Goal: Task Accomplishment & Management: Complete application form

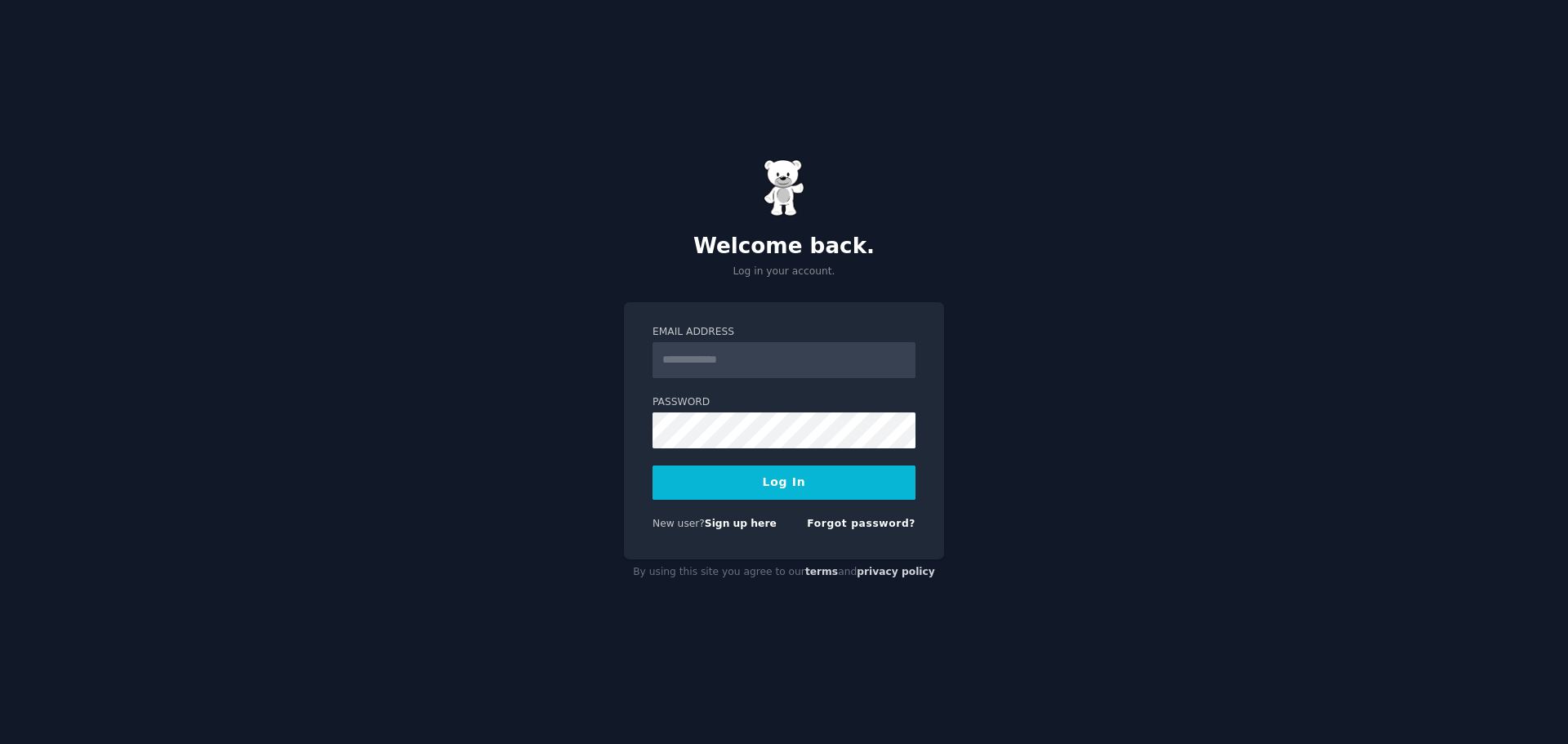
drag, startPoint x: 0, startPoint y: 0, endPoint x: 764, endPoint y: 351, distance: 840.8
click at [764, 351] on input "Email Address" at bounding box center [784, 360] width 263 height 36
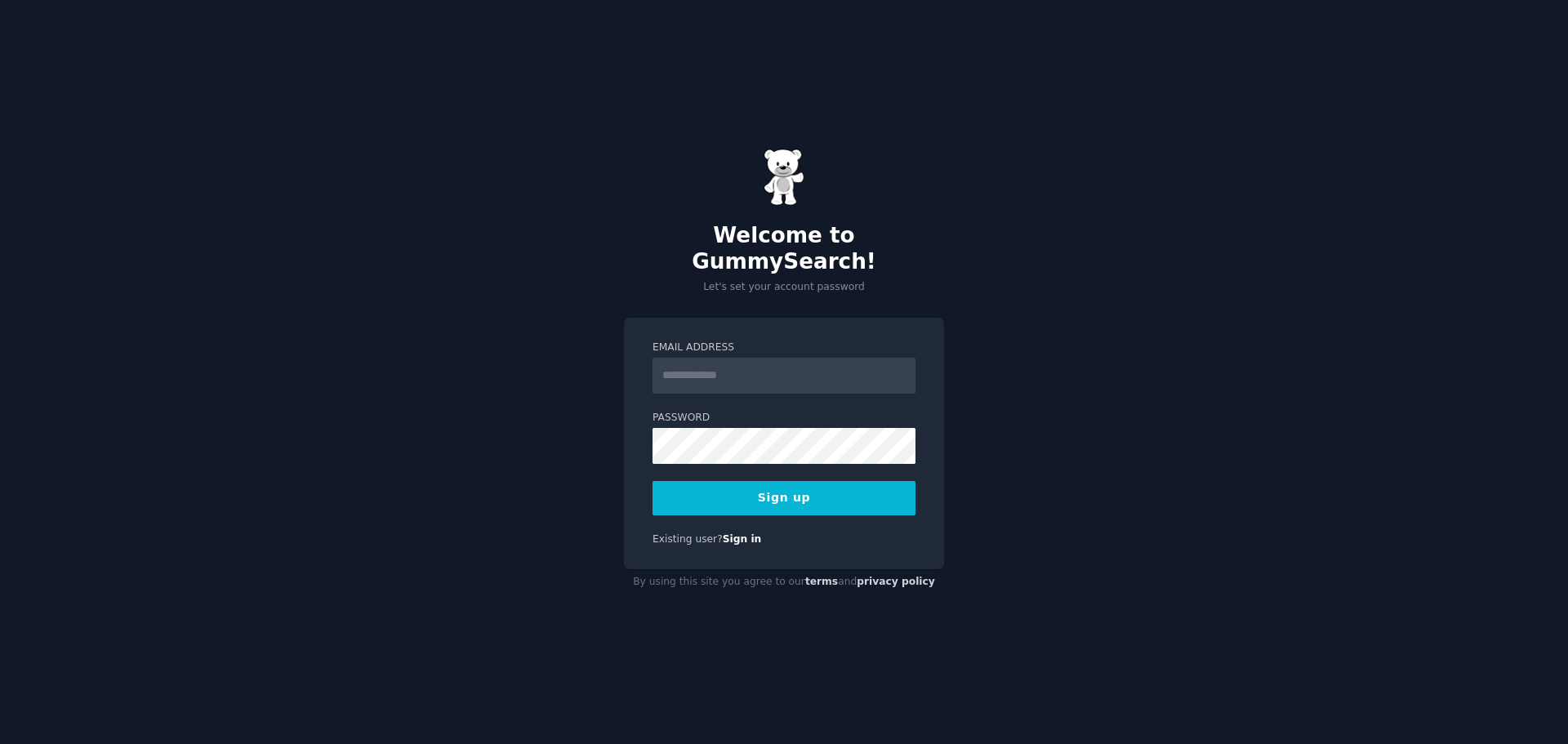
click at [750, 410] on label "Password" at bounding box center [784, 418] width 263 height 15
click at [741, 367] on input "Email Address" at bounding box center [784, 375] width 263 height 36
type input "**********"
click at [764, 503] on div "**********" at bounding box center [784, 444] width 320 height 252
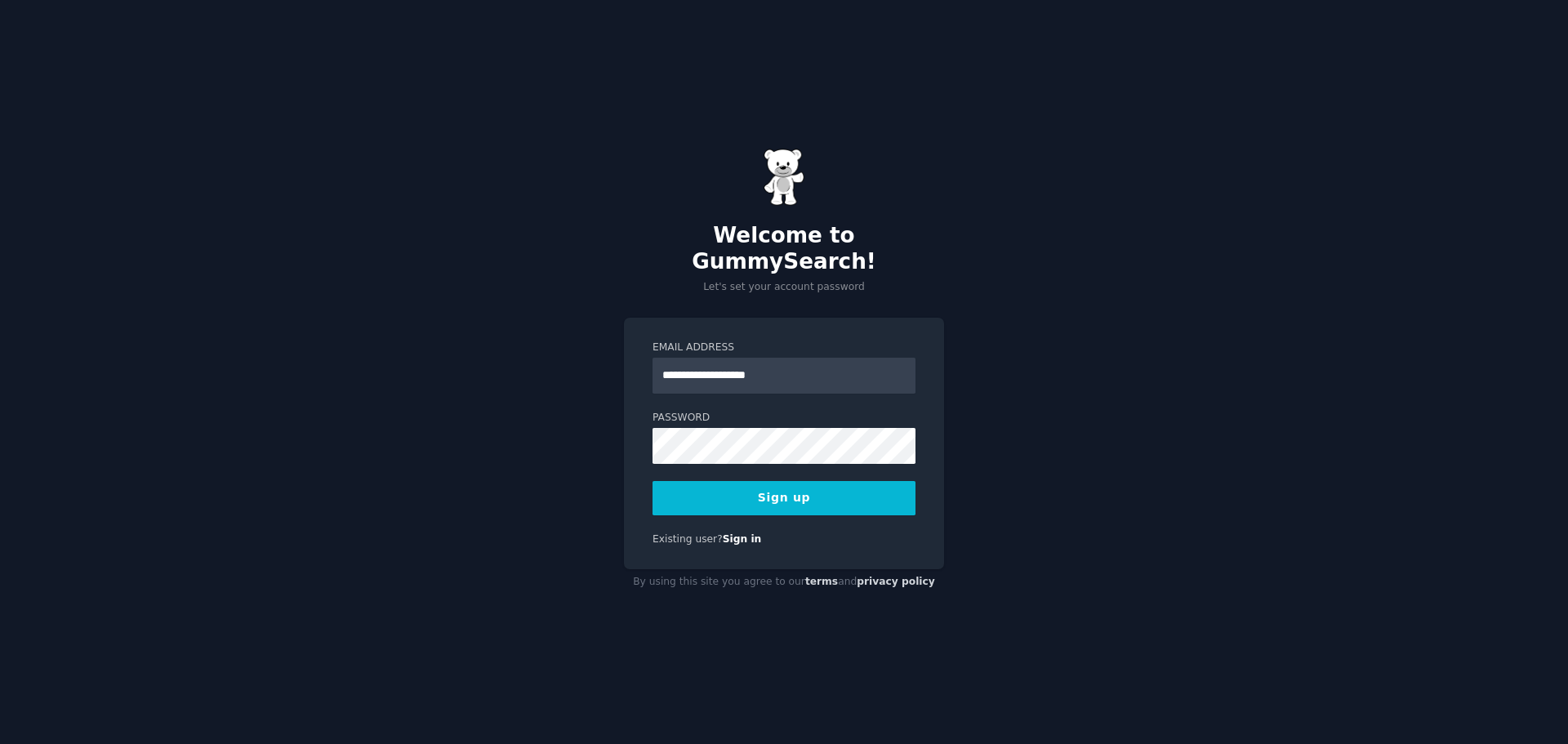
click at [767, 492] on button "Sign up" at bounding box center [784, 497] width 263 height 34
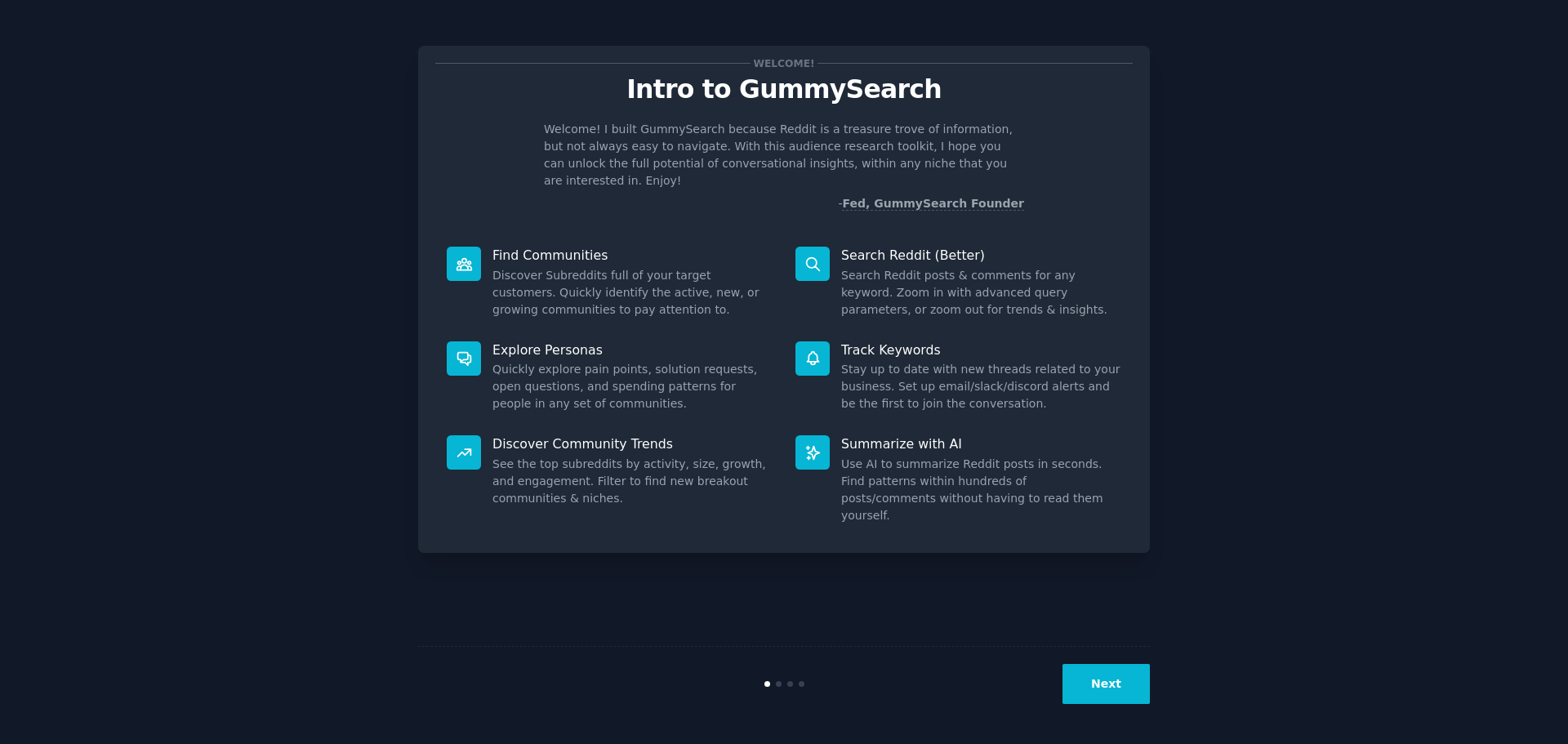
click at [1121, 679] on button "Next" at bounding box center [1106, 684] width 88 height 40
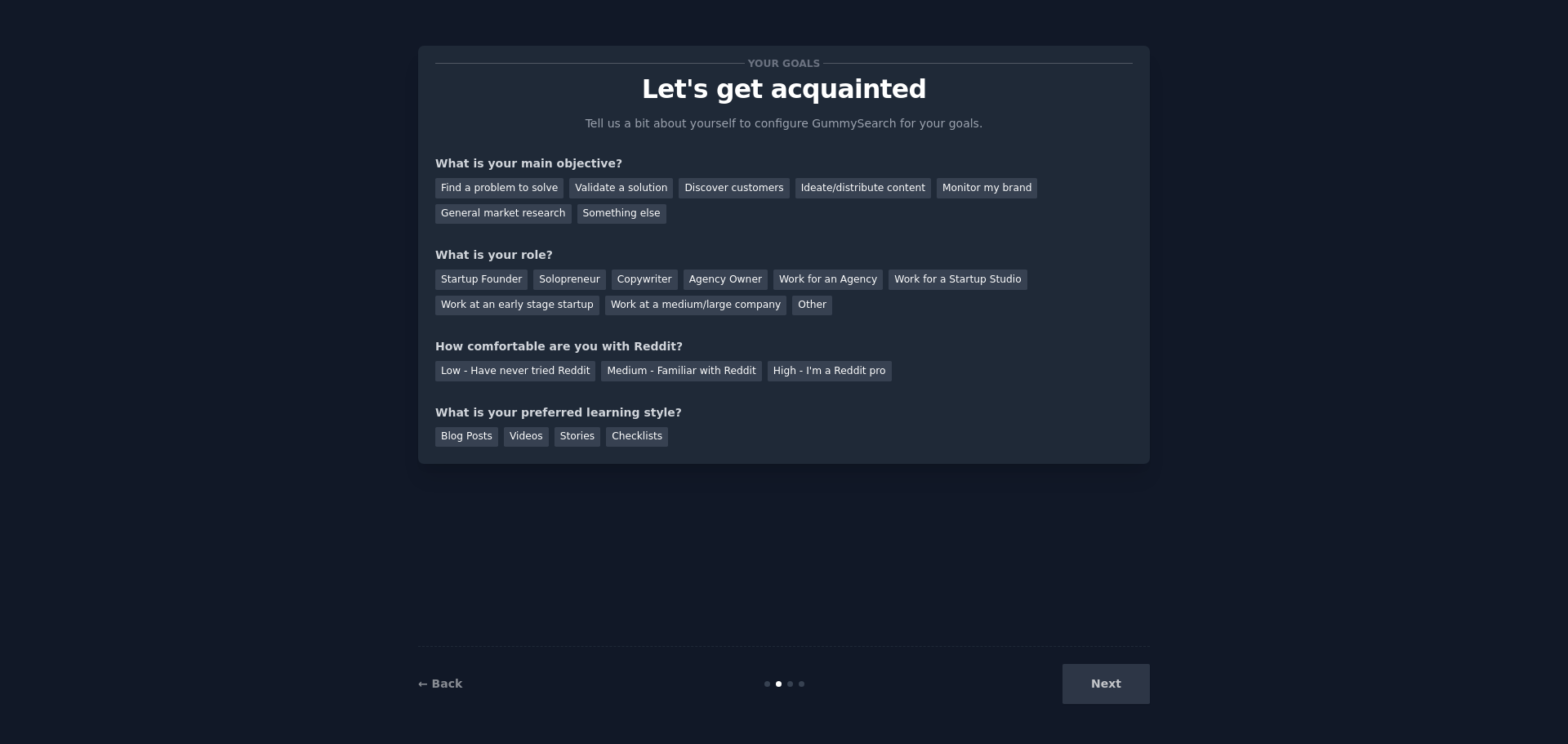
click at [1127, 690] on div "Next" at bounding box center [1028, 684] width 244 height 40
click at [1104, 684] on div "Next" at bounding box center [1028, 684] width 244 height 40
drag, startPoint x: 1095, startPoint y: 684, endPoint x: 958, endPoint y: 657, distance: 139.6
click at [1091, 684] on div "Next" at bounding box center [1028, 684] width 244 height 40
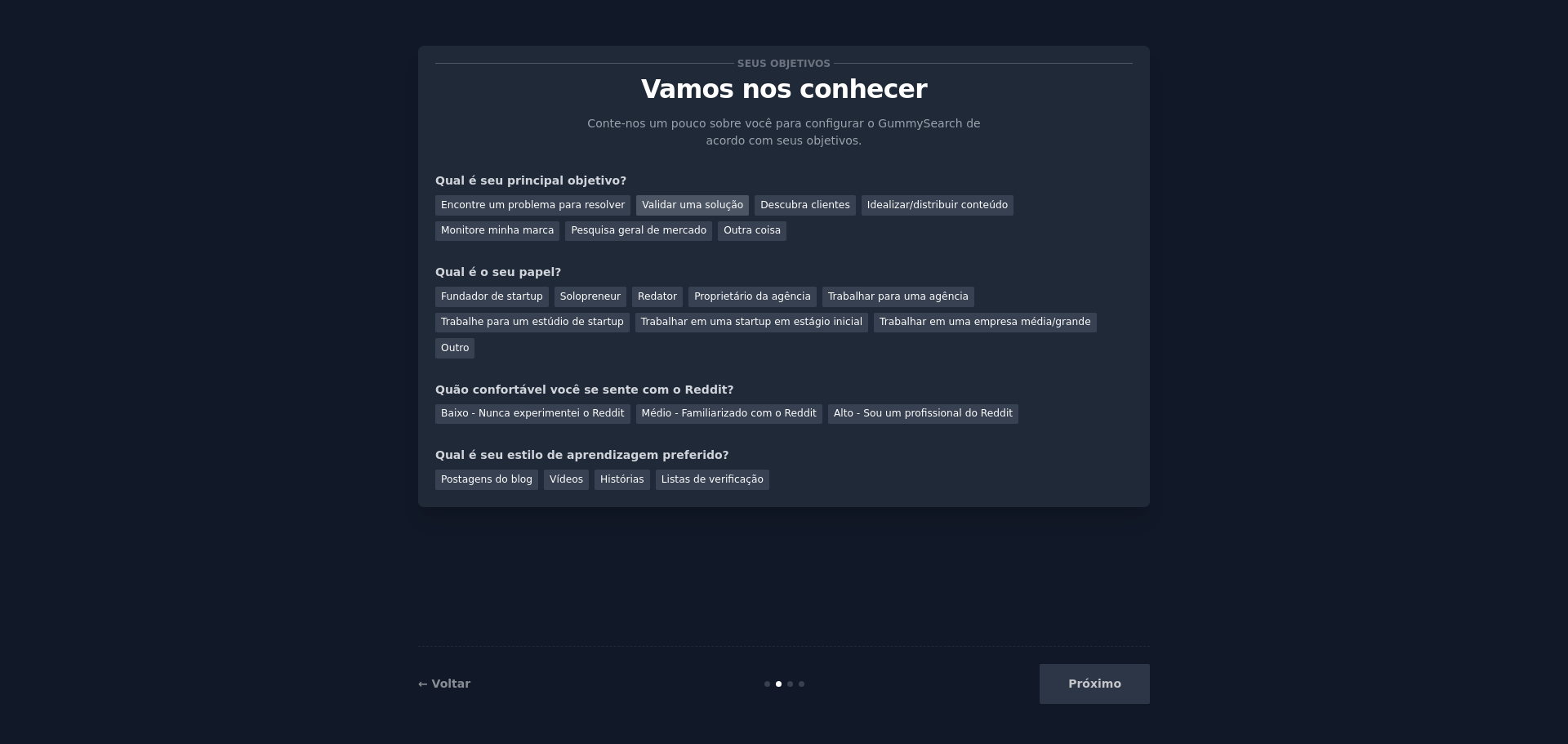
click at [678, 201] on font "Validar uma solução" at bounding box center [693, 205] width 101 height 12
click at [529, 196] on div "Encontre um problema para resolver" at bounding box center [533, 205] width 195 height 21
click at [506, 300] on font "Fundador de startup" at bounding box center [491, 296] width 102 height 12
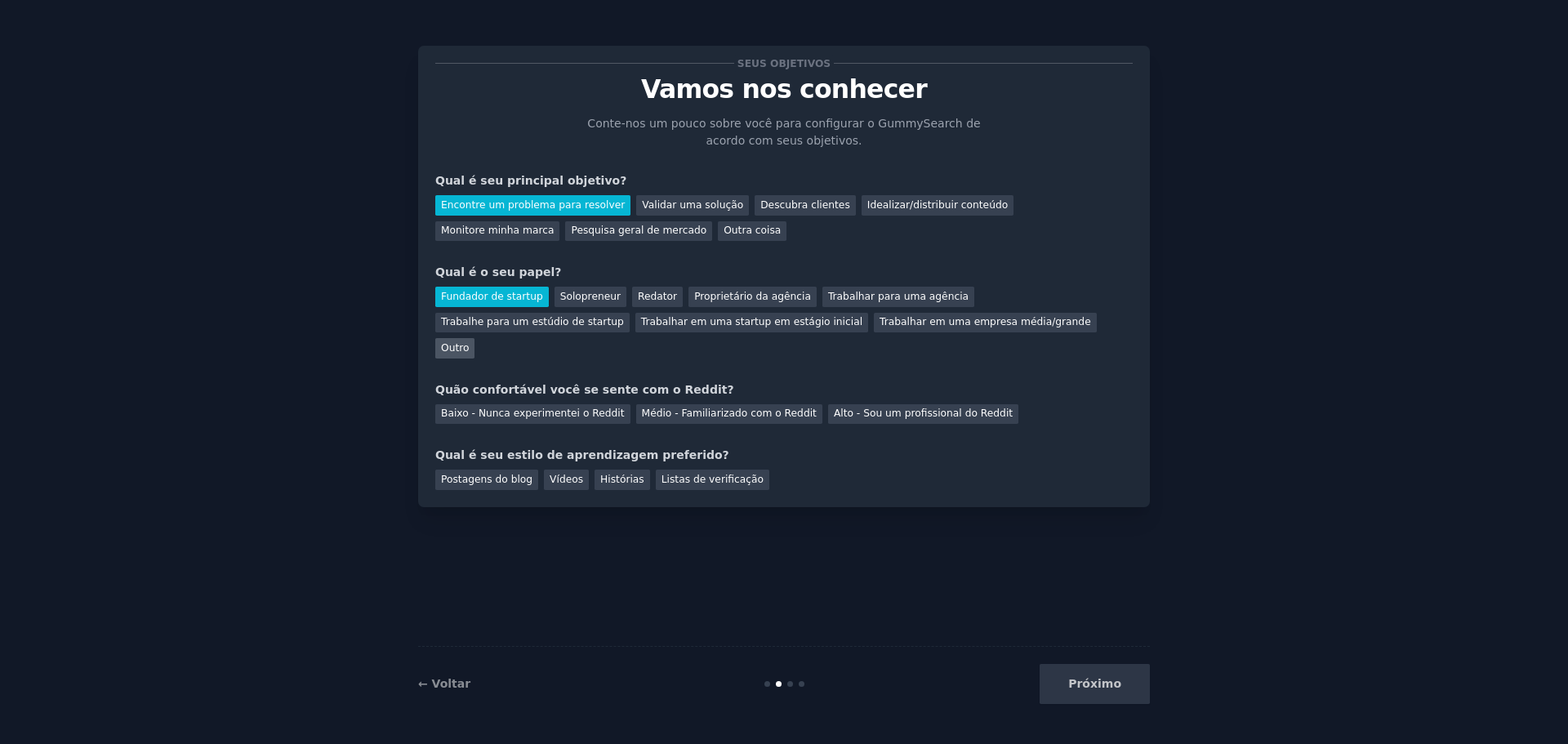
click at [469, 343] on font "Outro" at bounding box center [455, 348] width 28 height 12
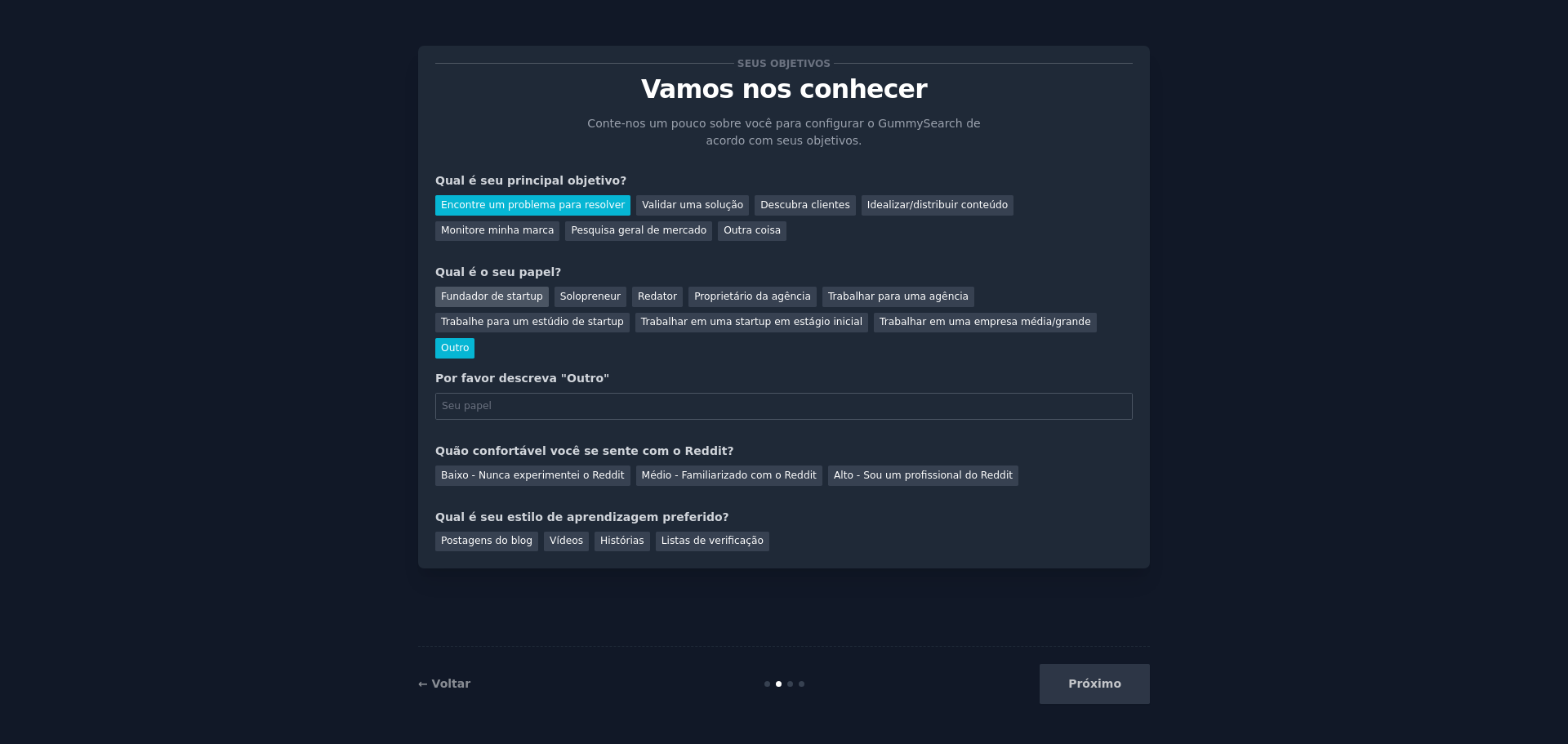
click at [493, 294] on font "Fundador de startup" at bounding box center [491, 296] width 102 height 12
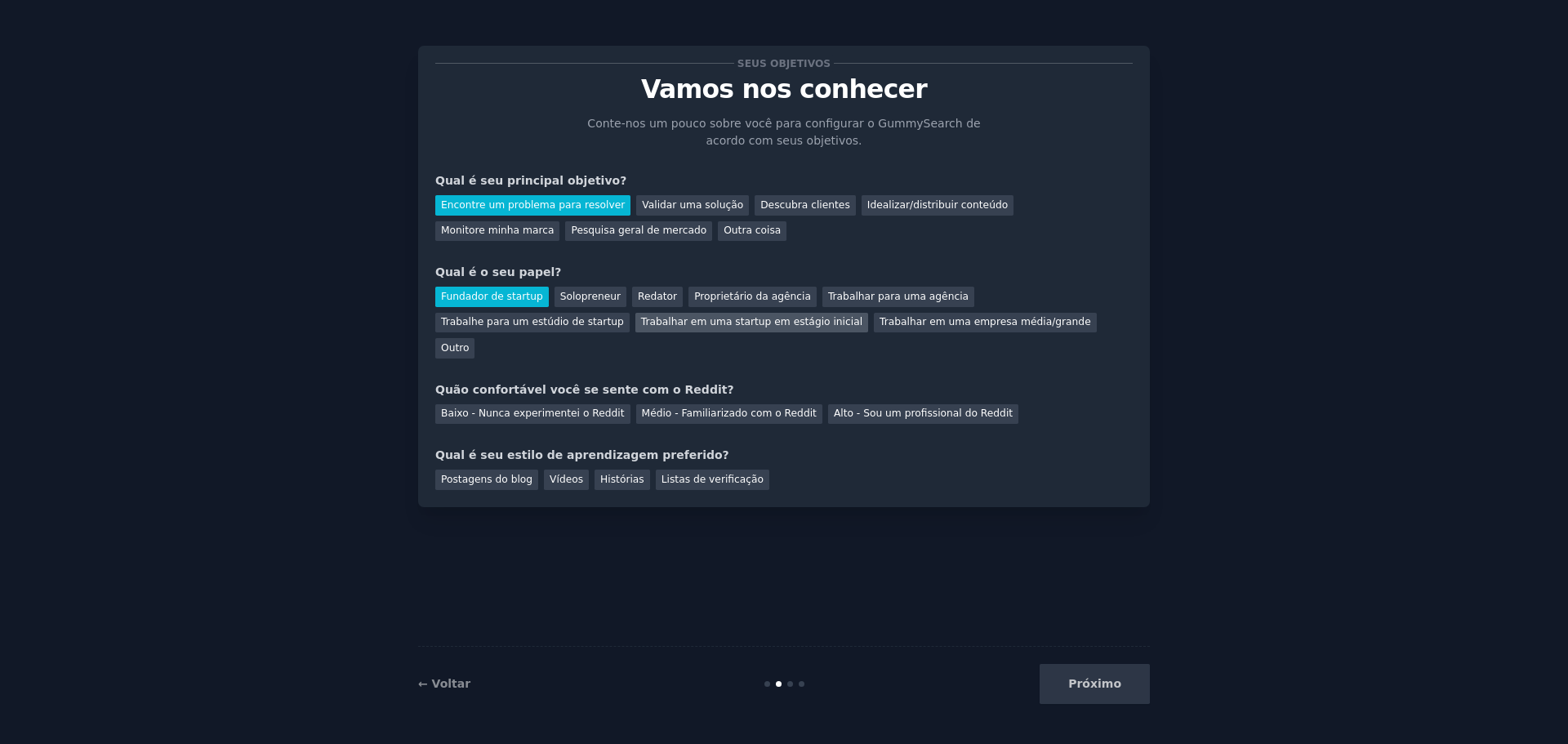
click at [641, 319] on font "Trabalhar em uma startup em estágio inicial" at bounding box center [751, 322] width 221 height 12
click at [747, 408] on font "Médio - Familiarizado com o Reddit" at bounding box center [729, 414] width 175 height 12
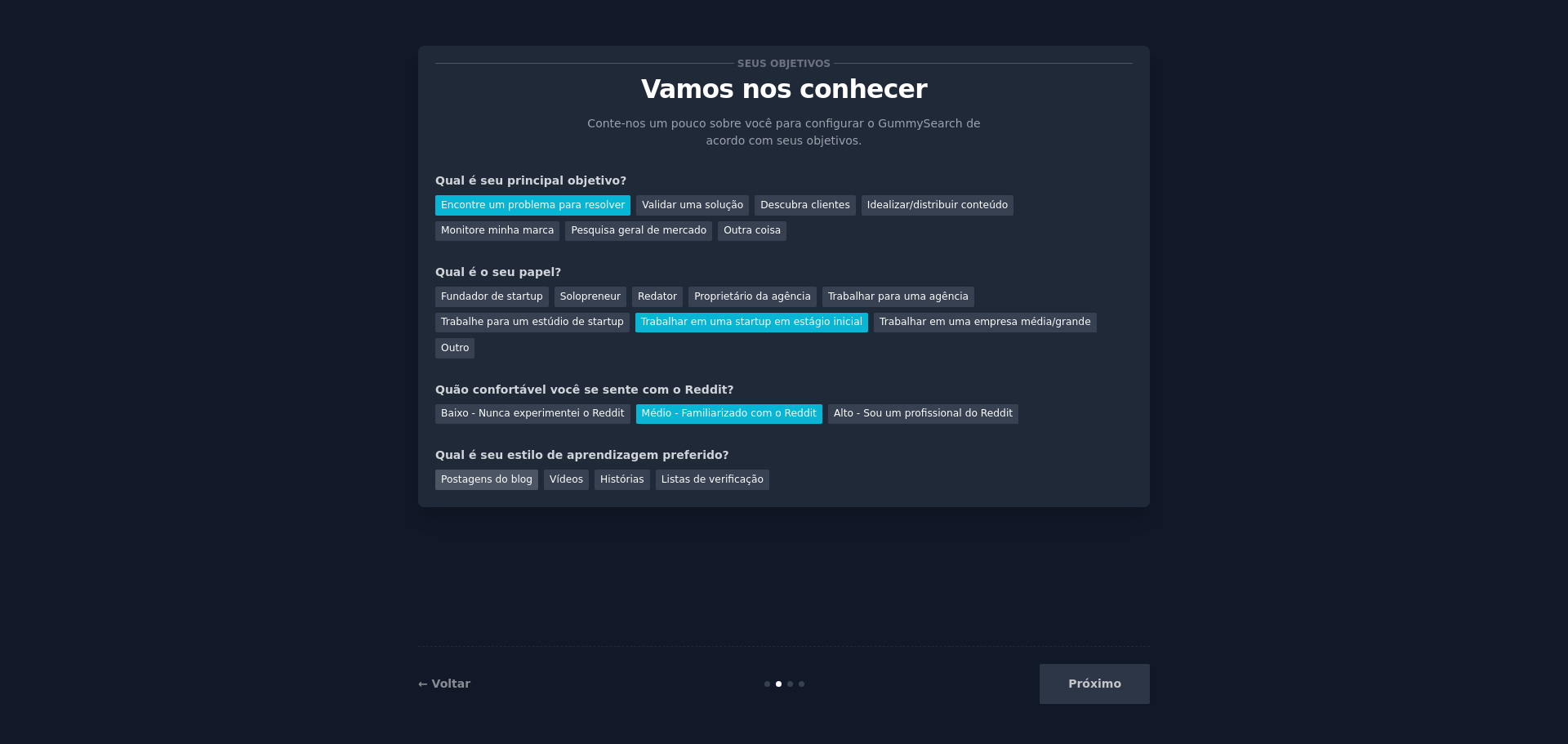
click at [498, 473] on font "Postagens do blog" at bounding box center [487, 479] width 92 height 12
click at [1111, 684] on font "Próximo" at bounding box center [1095, 684] width 53 height 13
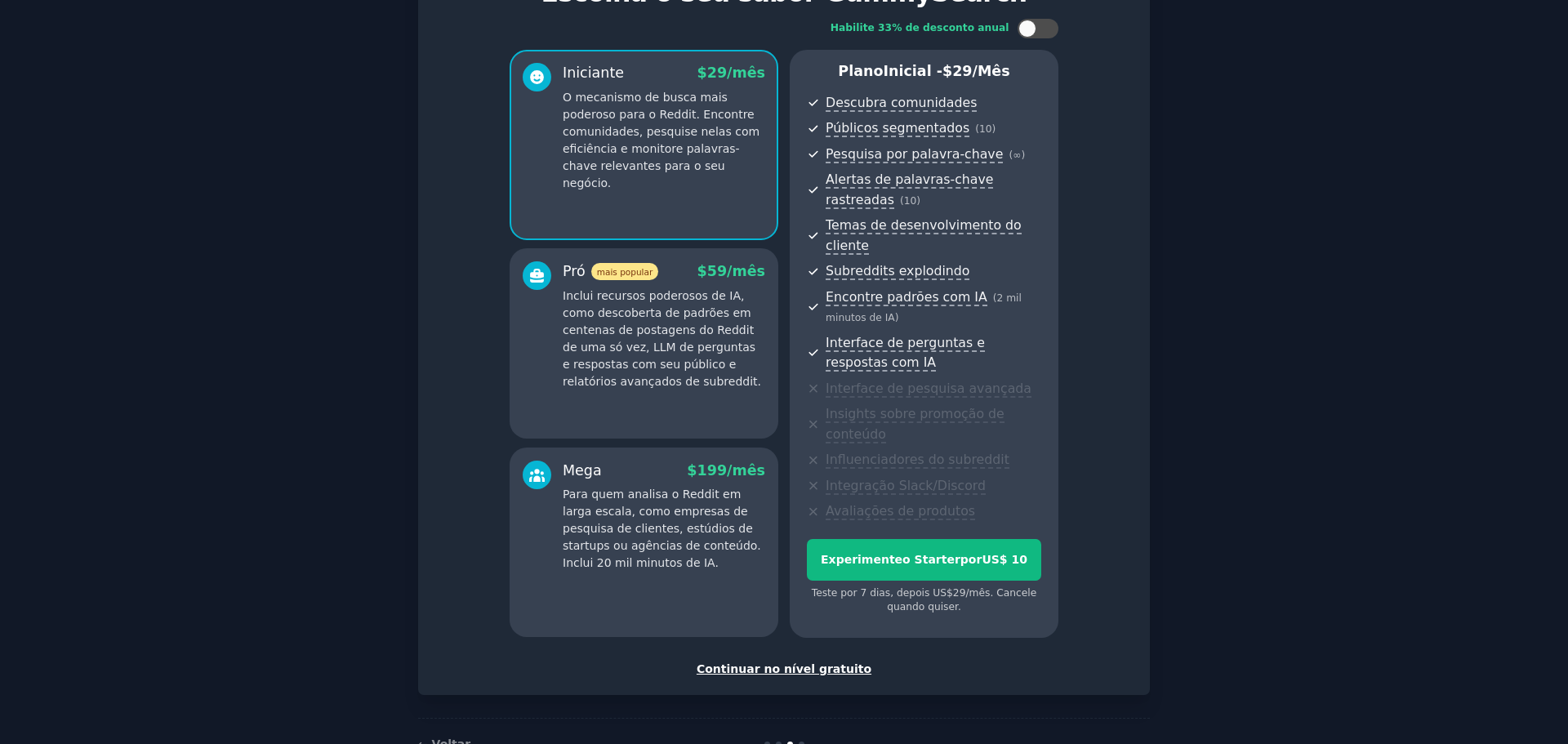
scroll to position [125, 0]
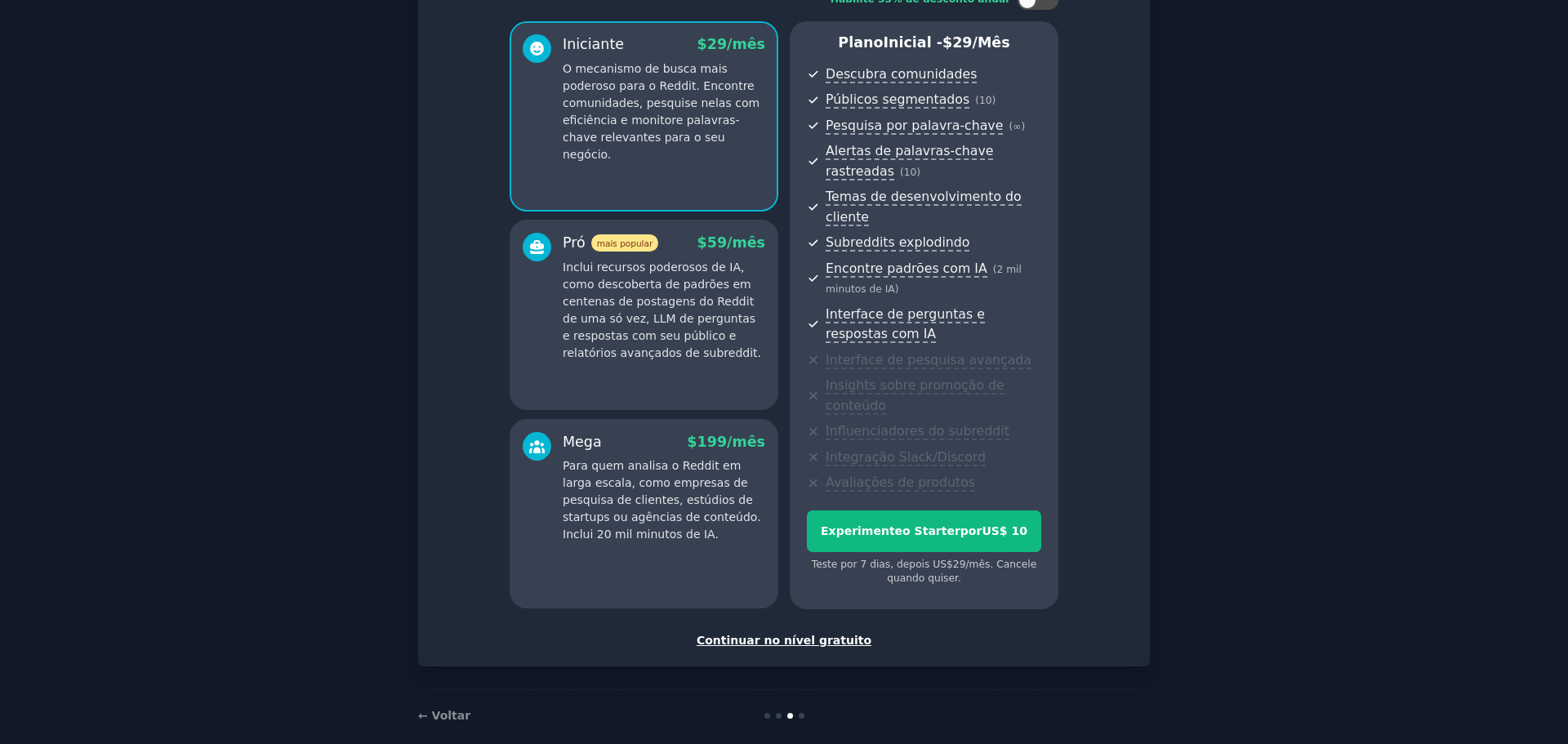
click at [798, 629] on div "Configure sua conta Escolha o seu sabor GummySearch Habilite 33% de desconto an…" at bounding box center [784, 293] width 731 height 746
click at [798, 634] on font "Continuar no nível gratuito" at bounding box center [784, 641] width 175 height 13
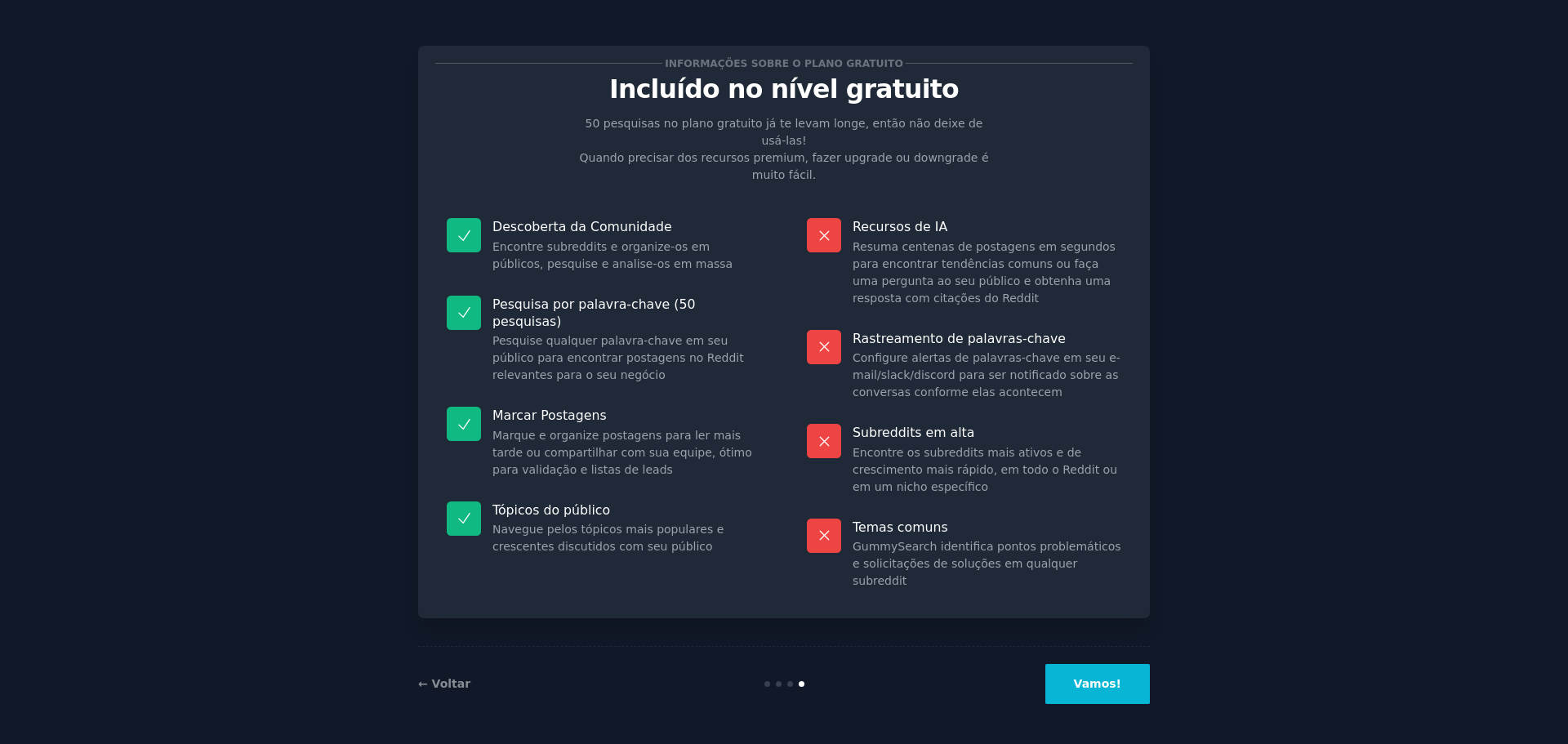
click at [1112, 697] on button "Vamos!" at bounding box center [1097, 684] width 104 height 40
